Goal: Information Seeking & Learning: Learn about a topic

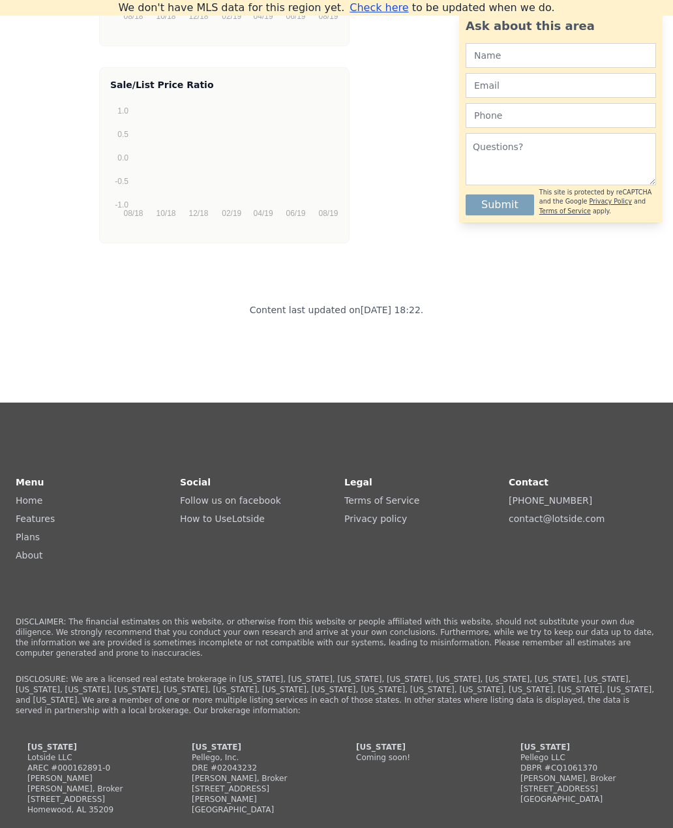
scroll to position [3112, 0]
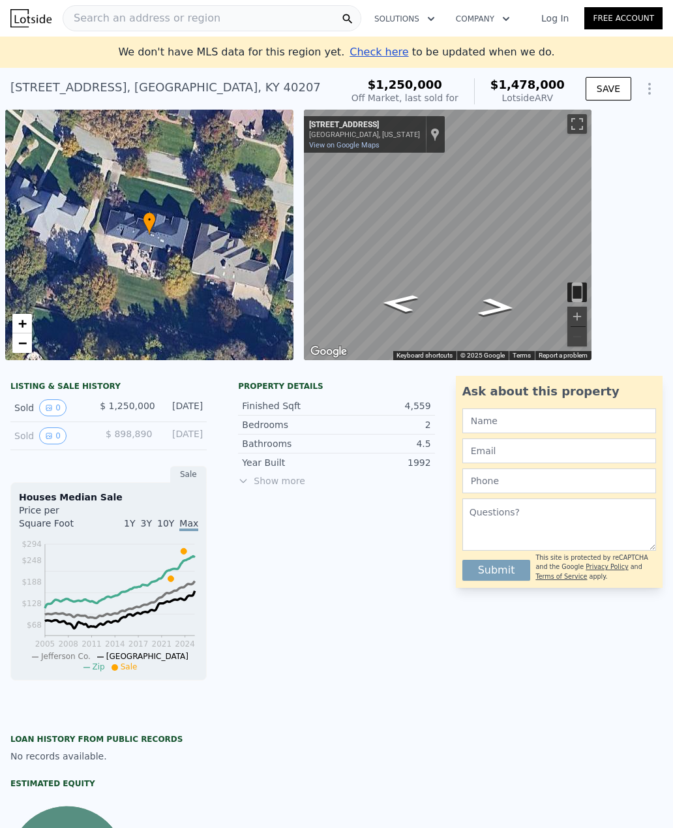
click at [55, 407] on button "0" at bounding box center [52, 407] width 27 height 17
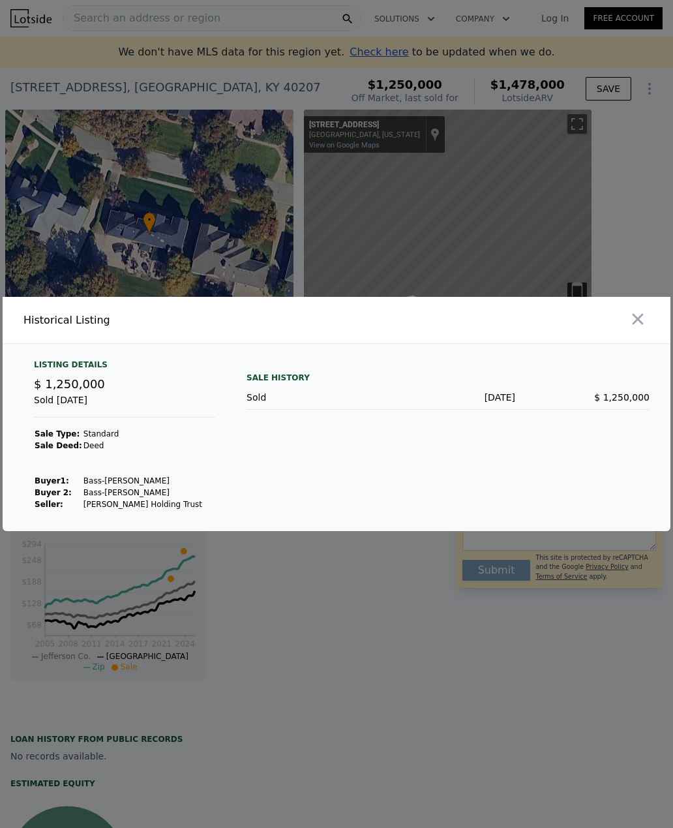
click at [635, 328] on icon "button" at bounding box center [638, 319] width 18 height 18
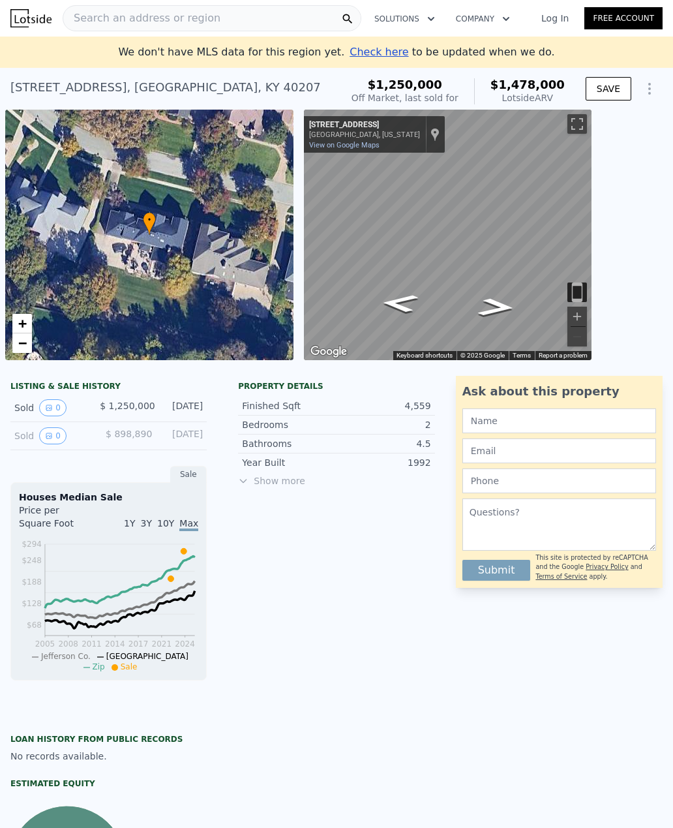
click at [53, 436] on button "0" at bounding box center [52, 435] width 27 height 17
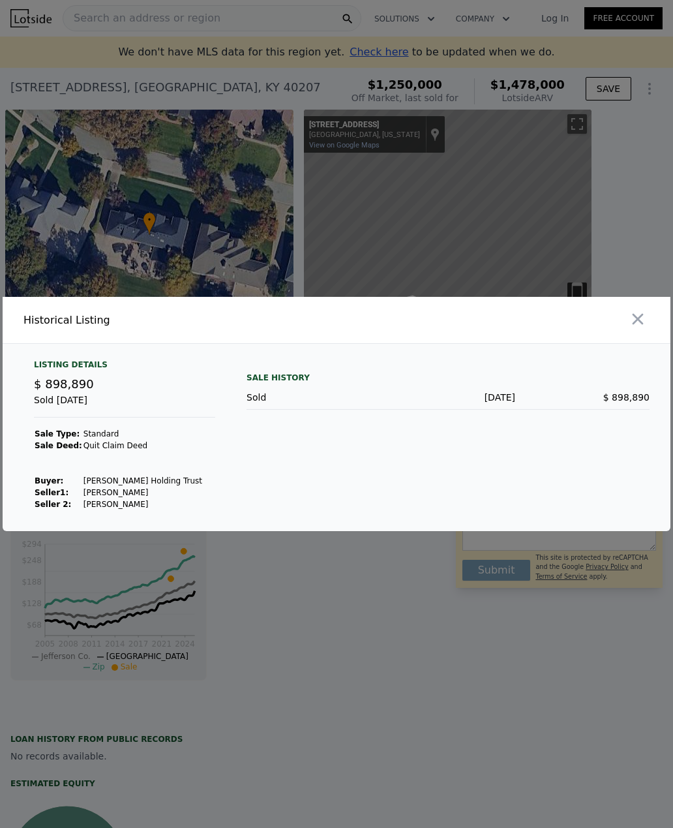
click at [635, 325] on icon "button" at bounding box center [638, 319] width 11 height 11
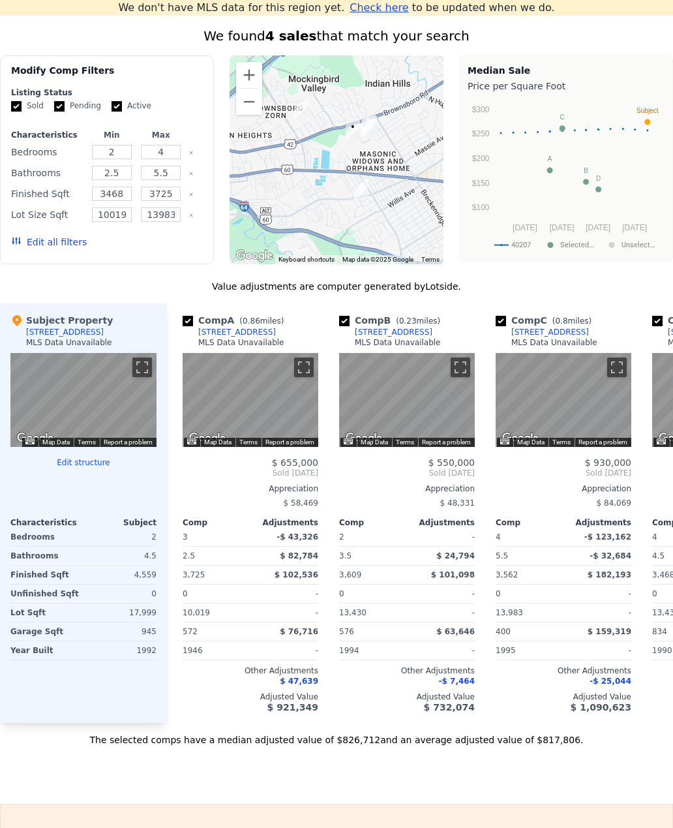
scroll to position [1054, 0]
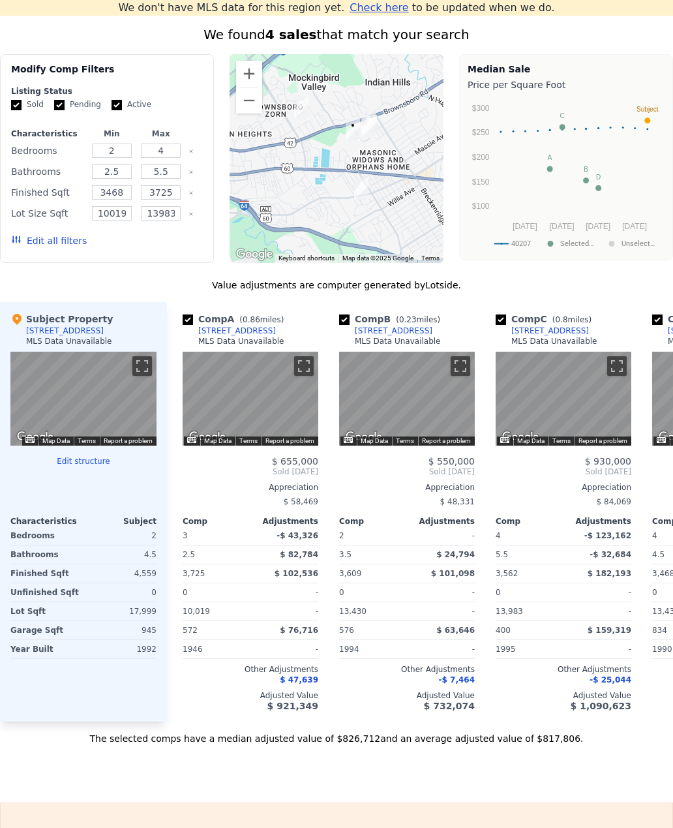
click at [61, 337] on div "MLS Data Unavailable" at bounding box center [69, 341] width 86 height 10
click at [61, 331] on div "[STREET_ADDRESS]" at bounding box center [65, 330] width 78 height 10
click at [86, 464] on button "Edit structure" at bounding box center [83, 461] width 146 height 10
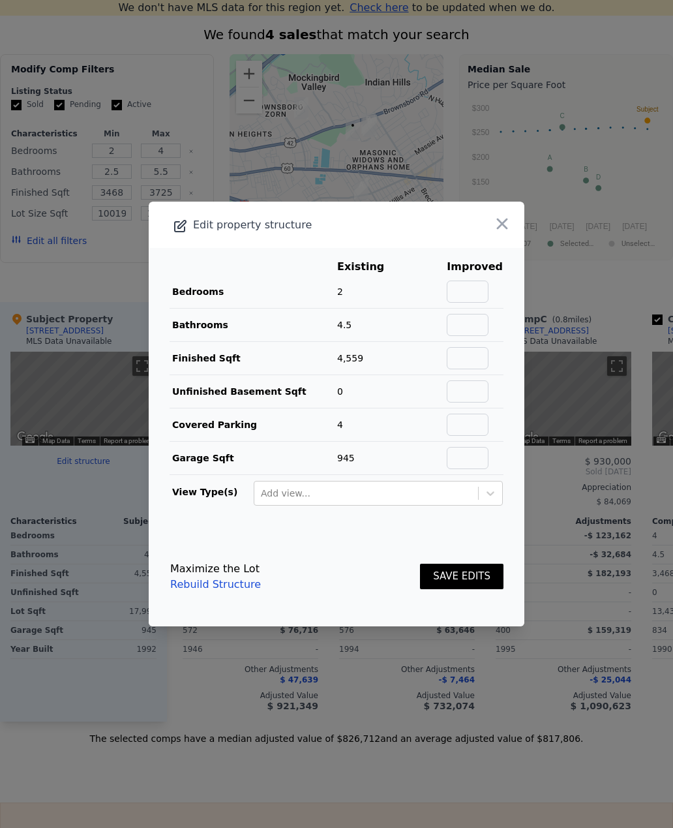
click at [506, 233] on icon "button" at bounding box center [502, 224] width 18 height 18
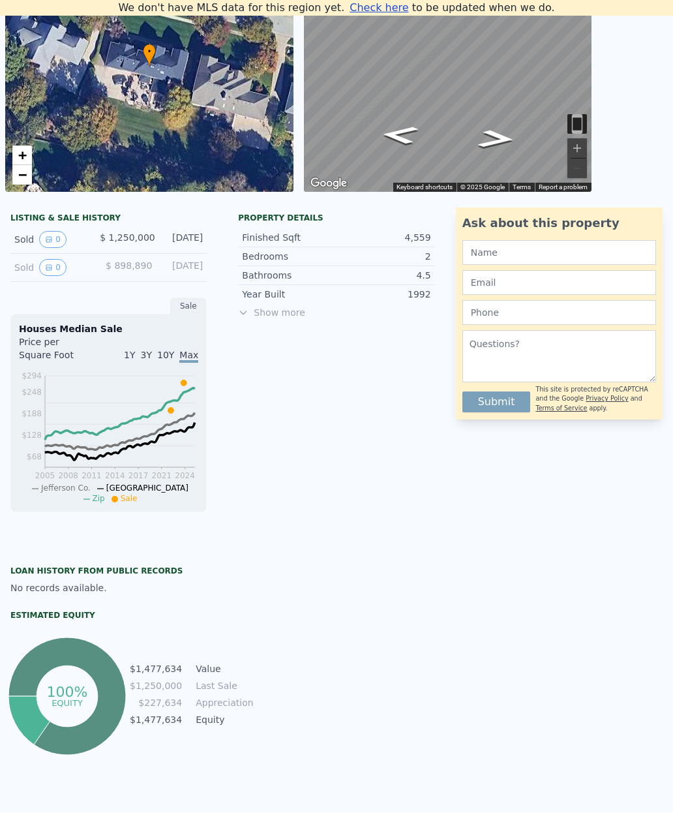
scroll to position [156, 0]
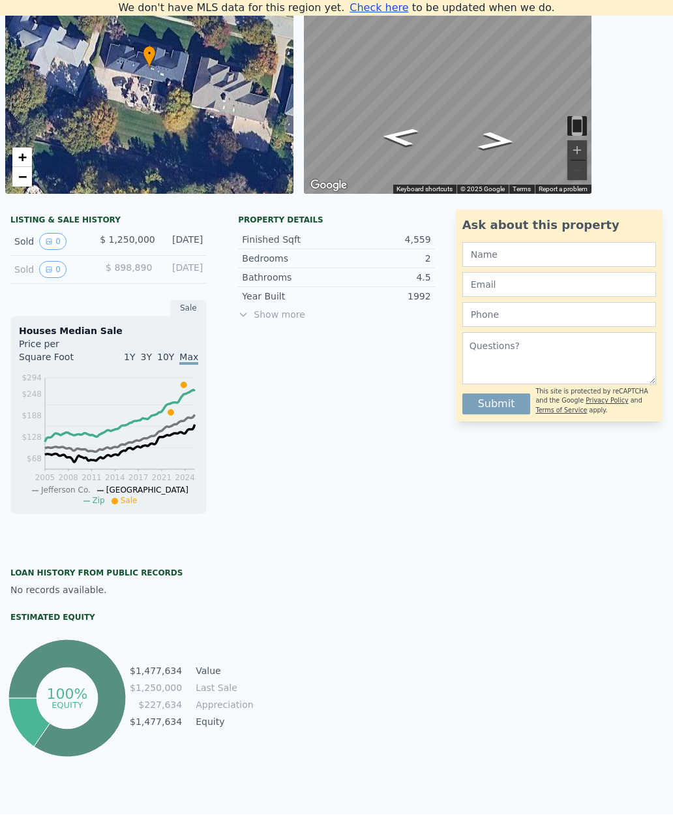
click at [292, 311] on span "Show more" at bounding box center [336, 314] width 196 height 13
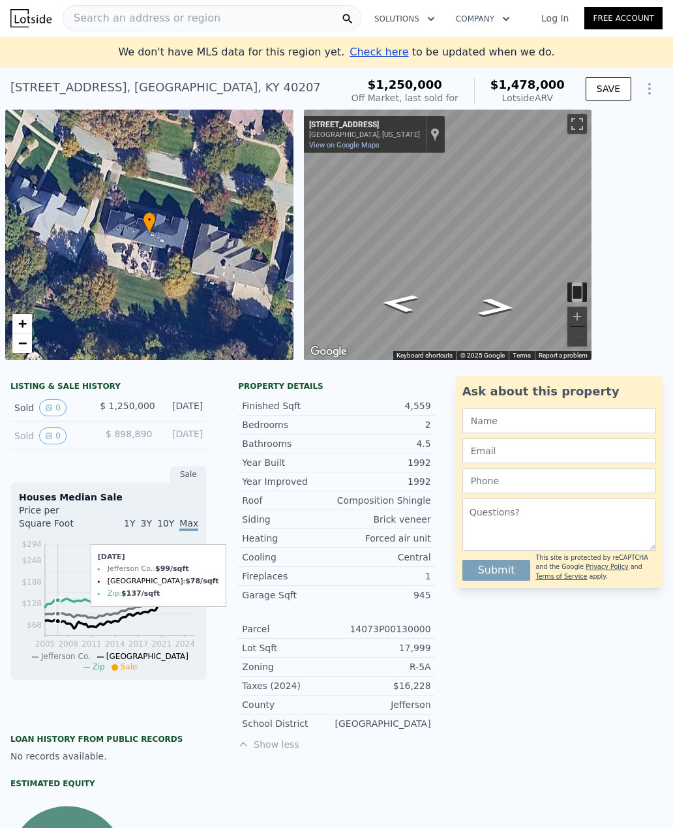
scroll to position [0, 0]
click at [45, 433] on icon "View historical data" at bounding box center [49, 436] width 8 height 8
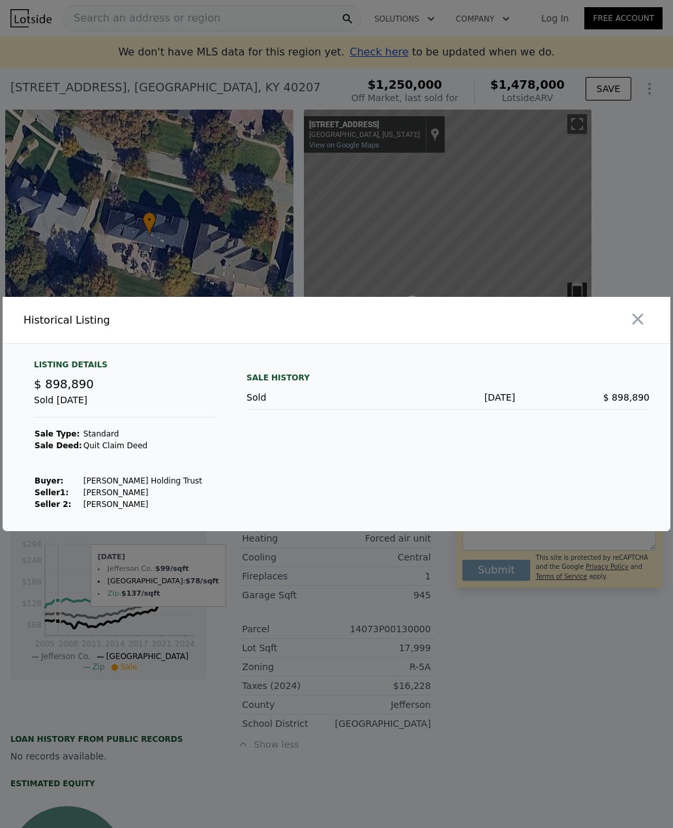
click at [635, 328] on icon "button" at bounding box center [638, 319] width 18 height 18
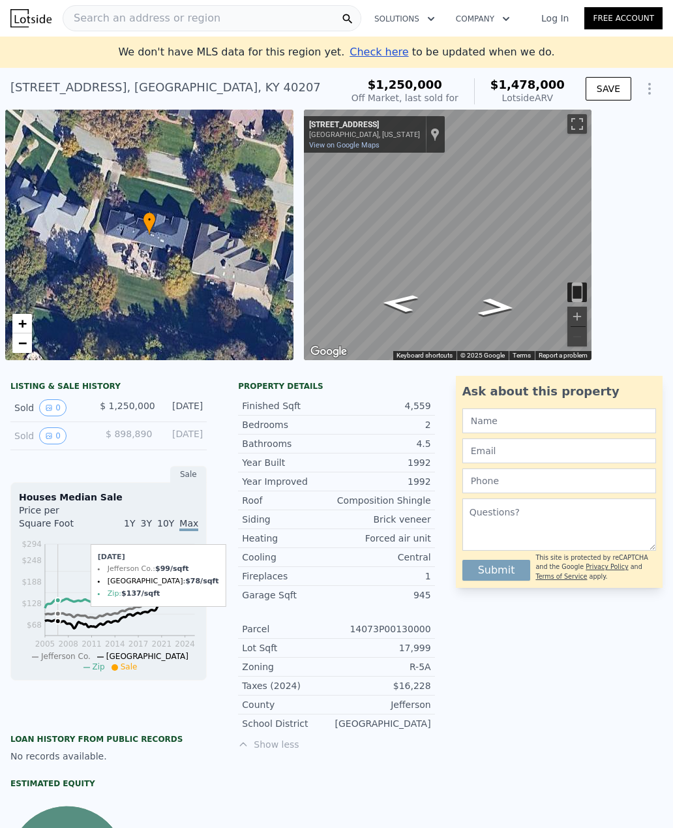
click at [651, 87] on icon "Show Options" at bounding box center [650, 89] width 16 height 16
click at [597, 131] on div "Edit Structure" at bounding box center [590, 123] width 146 height 26
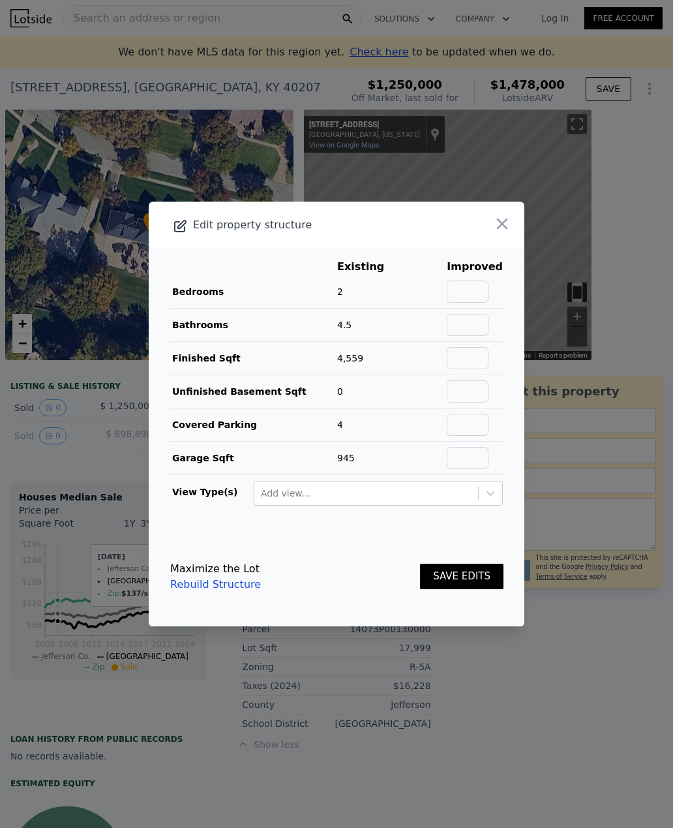
click at [511, 233] on icon "button" at bounding box center [502, 224] width 18 height 18
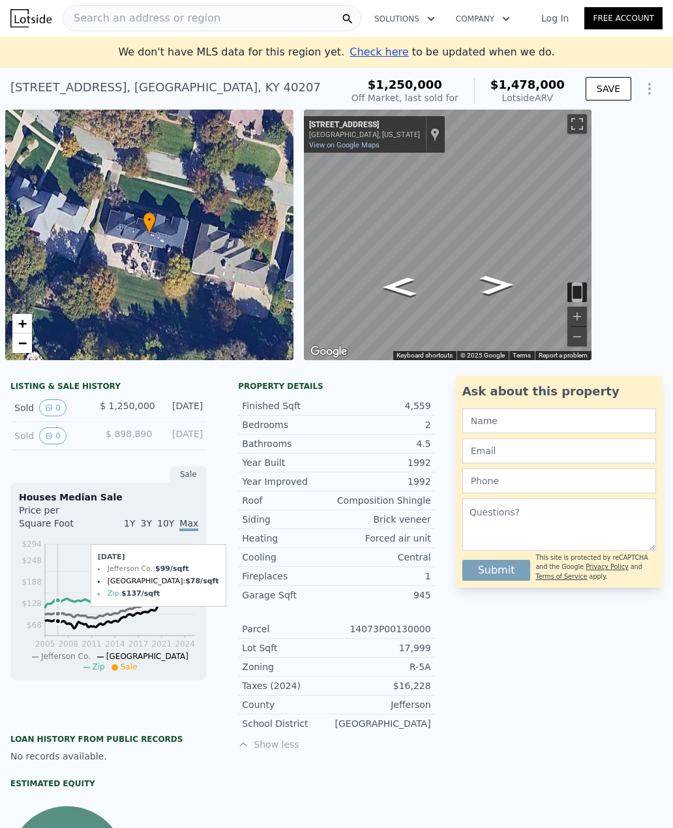
click at [582, 318] on button "Zoom in" at bounding box center [577, 317] width 20 height 20
click at [583, 316] on button "Zoom in" at bounding box center [577, 317] width 20 height 20
click at [582, 338] on button "Zoom out" at bounding box center [577, 337] width 20 height 20
click at [582, 337] on button "Zoom out" at bounding box center [577, 337] width 20 height 20
click at [580, 335] on button "Zoom out" at bounding box center [577, 337] width 20 height 20
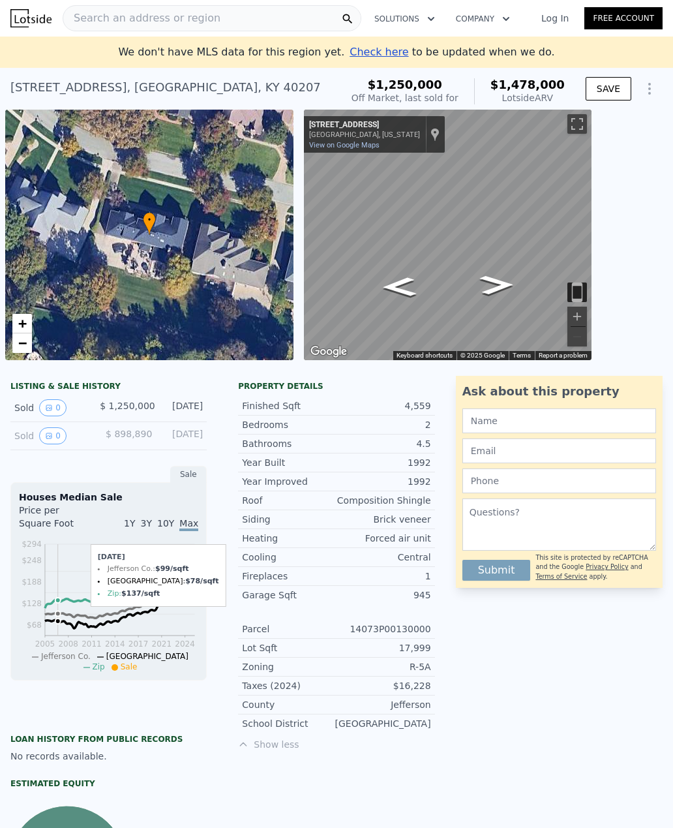
click at [578, 288] on img "Toggle motion tracking" at bounding box center [577, 292] width 20 height 20
click at [500, 277] on icon "Go West, Winterberry Cir" at bounding box center [496, 279] width 68 height 31
click at [497, 277] on icon "Go West, Winterberry Cir" at bounding box center [496, 279] width 68 height 31
click at [404, 265] on icon "Go East, Winterberry Cir" at bounding box center [398, 264] width 63 height 33
click at [651, 90] on icon "Show Options" at bounding box center [650, 89] width 16 height 16
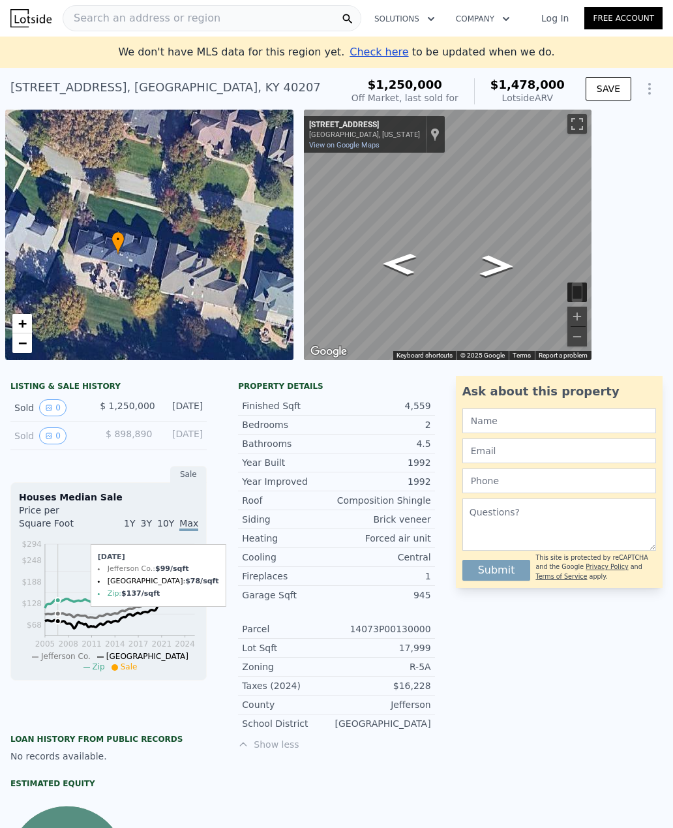
click at [197, 475] on div "Sale" at bounding box center [188, 474] width 37 height 17
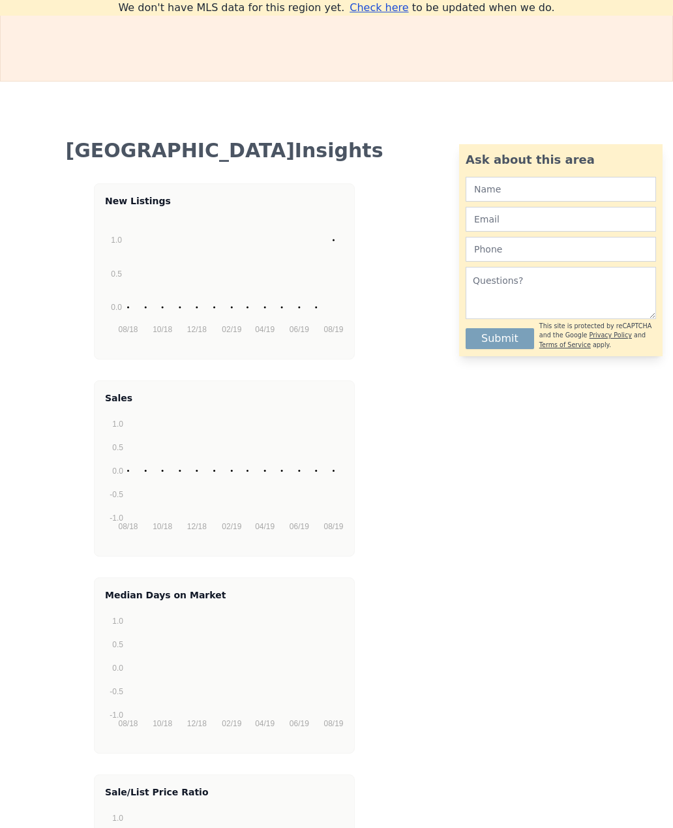
scroll to position [2370, 0]
